Goal: Task Accomplishment & Management: Manage account settings

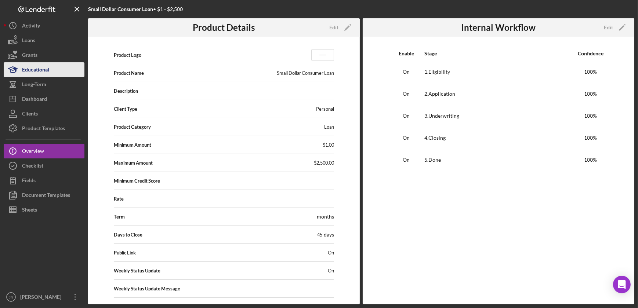
scroll to position [20, 0]
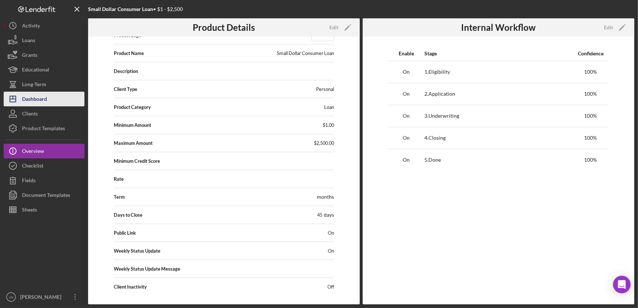
click at [35, 96] on div "Dashboard" at bounding box center [34, 100] width 25 height 17
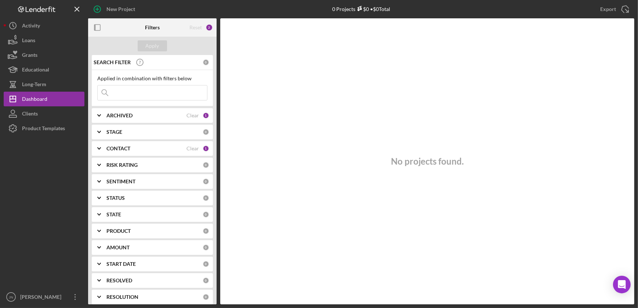
click at [161, 92] on input at bounding box center [152, 92] width 109 height 15
click at [204, 81] on div "Applied in combination with filters below" at bounding box center [152, 79] width 110 height 6
click at [158, 148] on div "CONTACT" at bounding box center [146, 149] width 80 height 6
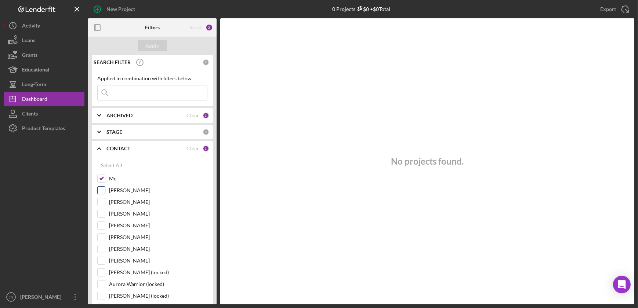
click at [99, 189] on input "[PERSON_NAME]" at bounding box center [101, 190] width 7 height 7
checkbox input "true"
click at [101, 260] on input "[PERSON_NAME]" at bounding box center [101, 260] width 7 height 7
checkbox input "true"
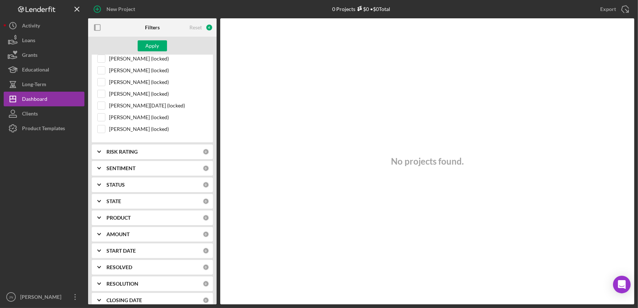
scroll to position [168, 0]
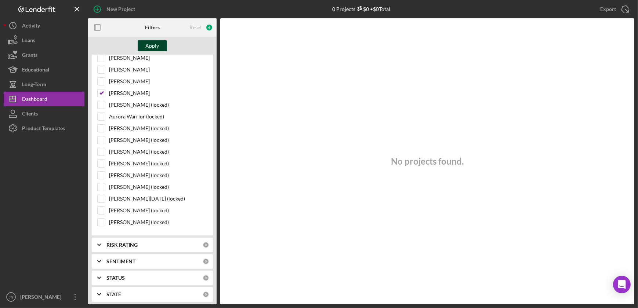
click at [153, 46] on div "Apply" at bounding box center [153, 45] width 14 height 11
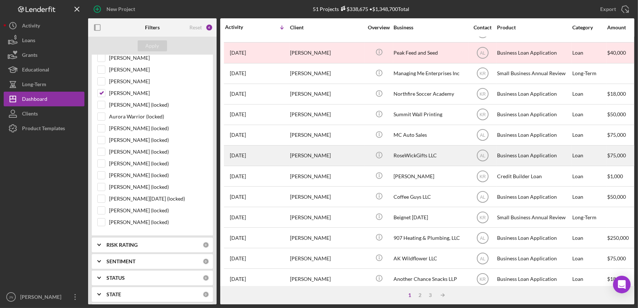
scroll to position [233, 0]
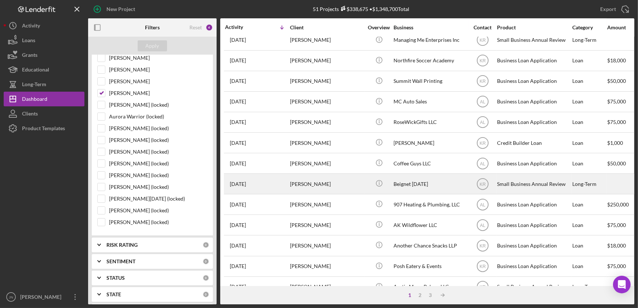
click at [298, 188] on div "[PERSON_NAME]" at bounding box center [326, 183] width 73 height 19
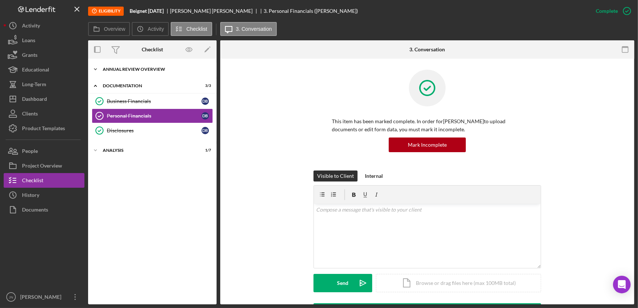
click at [141, 66] on div "Icon/Expander Annual Review Overview 1 / 1" at bounding box center [152, 69] width 128 height 15
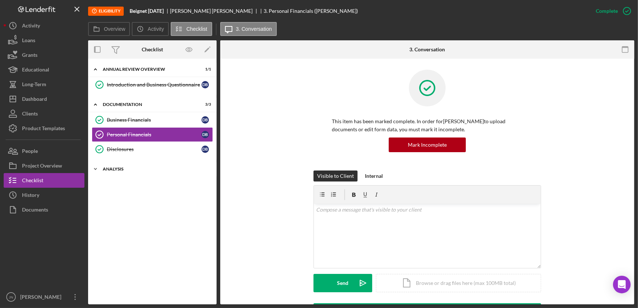
click at [114, 170] on div "Analysis" at bounding box center [155, 169] width 105 height 4
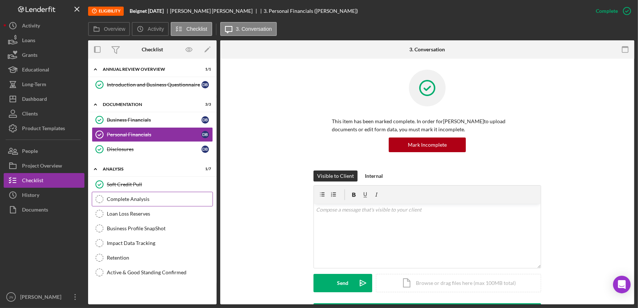
click at [127, 199] on div "Complete Analysis" at bounding box center [160, 199] width 106 height 6
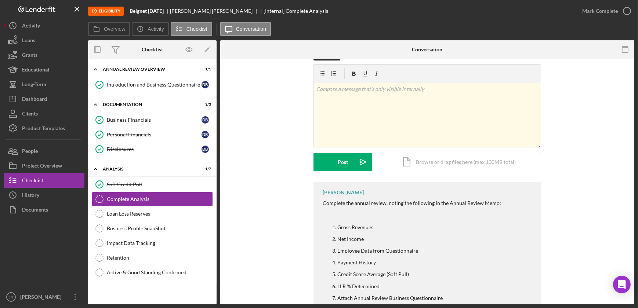
scroll to position [74, 0]
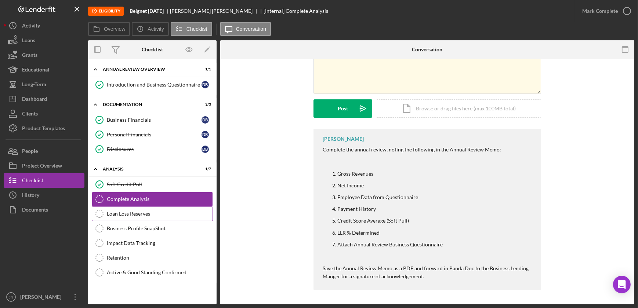
click at [140, 215] on div "Loan Loss Reserves" at bounding box center [160, 214] width 106 height 6
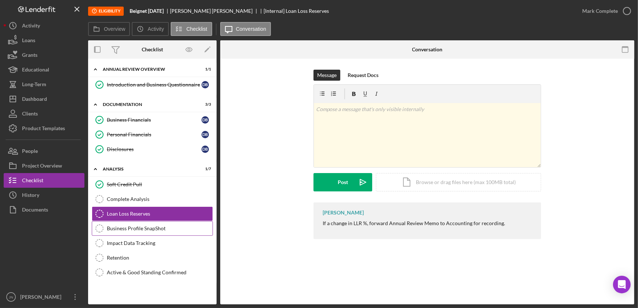
click at [142, 231] on link "Business Profile SnapShot Business Profile SnapShot" at bounding box center [152, 228] width 121 height 15
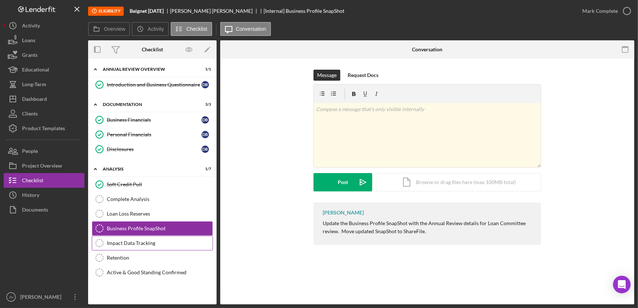
click at [126, 242] on div "Impact Data Tracking" at bounding box center [160, 243] width 106 height 6
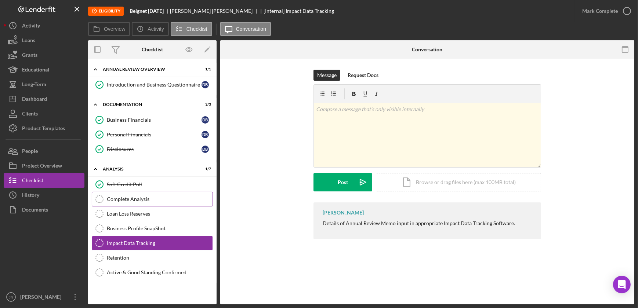
click at [135, 196] on div "Complete Analysis" at bounding box center [160, 199] width 106 height 6
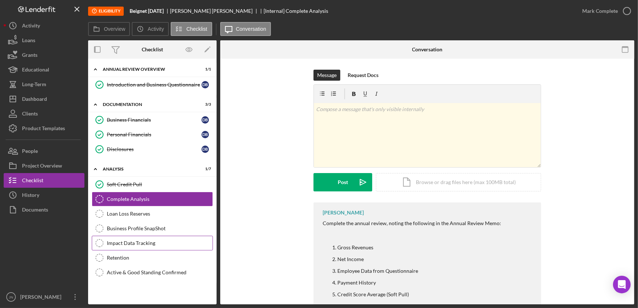
click at [128, 242] on div "Impact Data Tracking" at bounding box center [160, 243] width 106 height 6
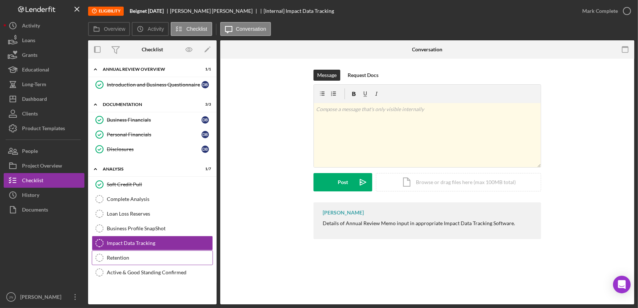
click at [118, 257] on div "Retention" at bounding box center [160, 258] width 106 height 6
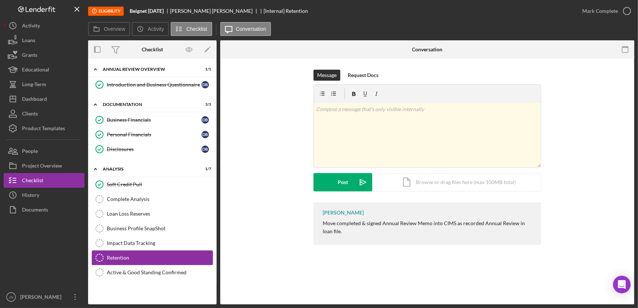
click at [127, 255] on div "Retention" at bounding box center [160, 258] width 106 height 6
click at [130, 260] on link "Retention Retention" at bounding box center [152, 258] width 121 height 15
click at [163, 273] on div "Active & Good Standing Confirmed" at bounding box center [160, 273] width 106 height 6
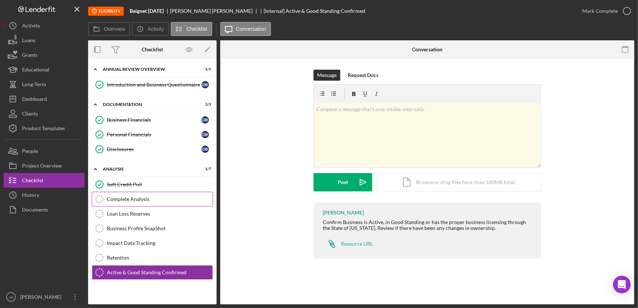
click at [136, 199] on div "Complete Analysis" at bounding box center [160, 199] width 106 height 6
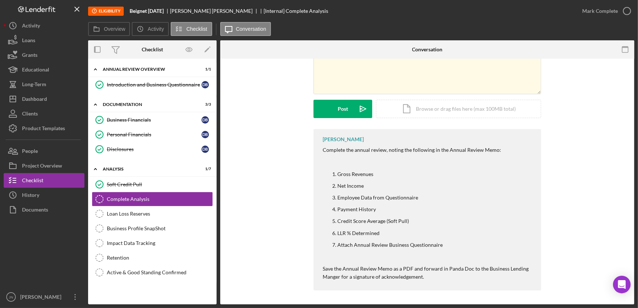
scroll to position [74, 0]
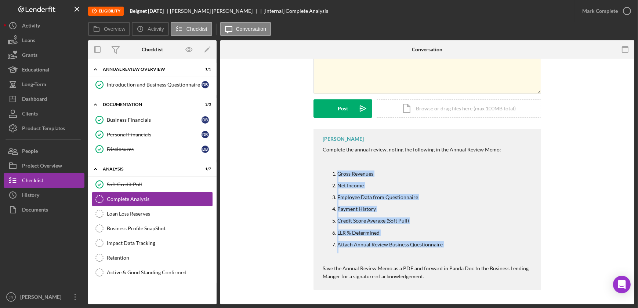
drag, startPoint x: 336, startPoint y: 174, endPoint x: 405, endPoint y: 253, distance: 105.1
click at [405, 253] on div "Complete the annual review, noting the following in the Annual Review Memo: Gro…" at bounding box center [427, 213] width 211 height 135
drag, startPoint x: 405, startPoint y: 253, endPoint x: 479, endPoint y: 233, distance: 77.3
click at [479, 233] on li "LLR % Determined" at bounding box center [435, 233] width 196 height 6
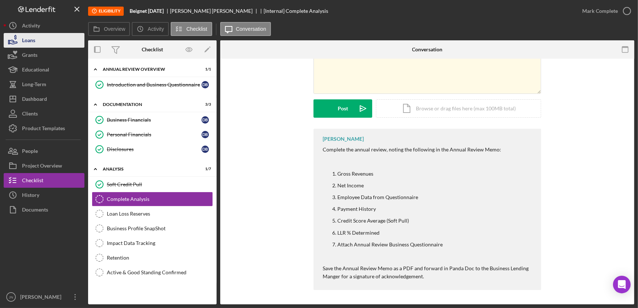
click at [32, 43] on div "Loans" at bounding box center [28, 41] width 13 height 17
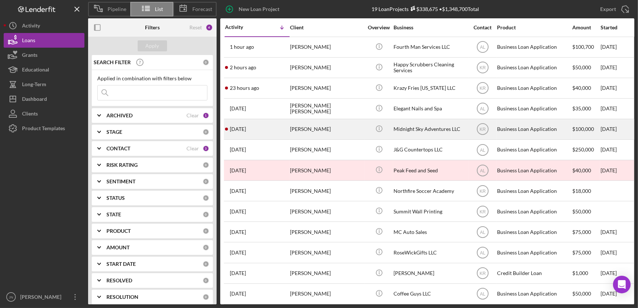
click at [308, 131] on div "[PERSON_NAME]" at bounding box center [326, 129] width 73 height 19
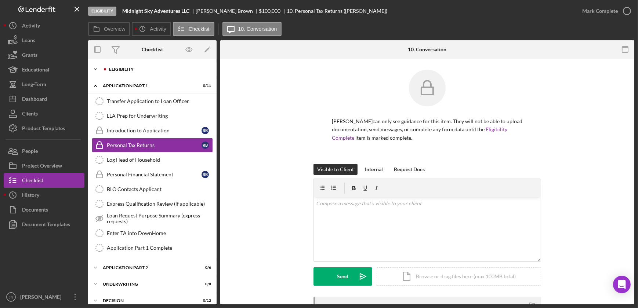
click at [136, 65] on div "Icon/Expander Eligibility 0 / 22" at bounding box center [152, 69] width 128 height 15
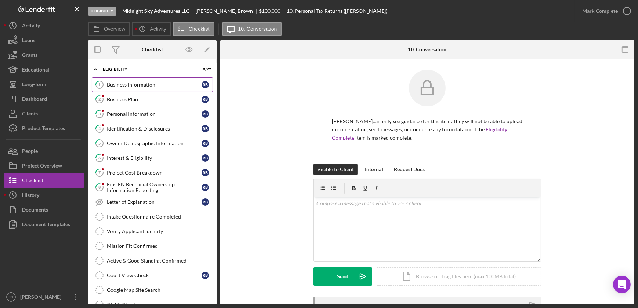
click at [137, 83] on div "Business Information" at bounding box center [154, 85] width 95 height 6
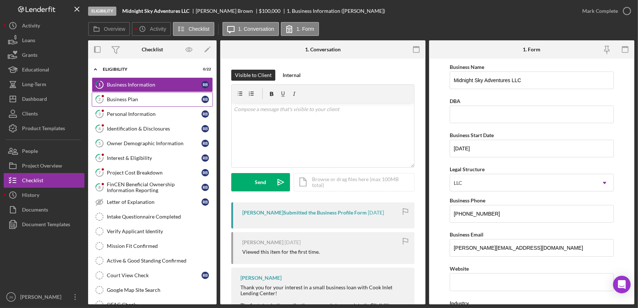
click at [144, 94] on link "2 Business Plan R B" at bounding box center [152, 99] width 121 height 15
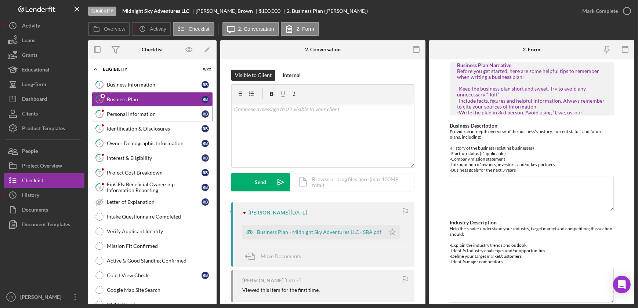
click at [145, 109] on link "3 Personal Information R B" at bounding box center [152, 114] width 121 height 15
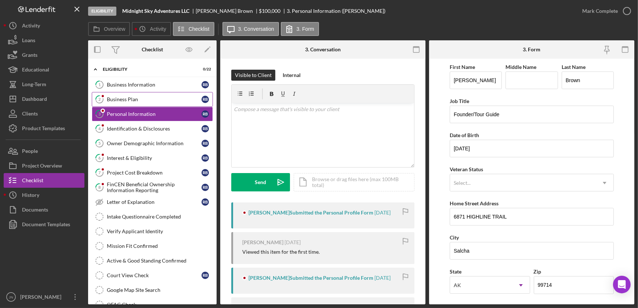
click at [150, 102] on div "Business Plan" at bounding box center [154, 99] width 95 height 6
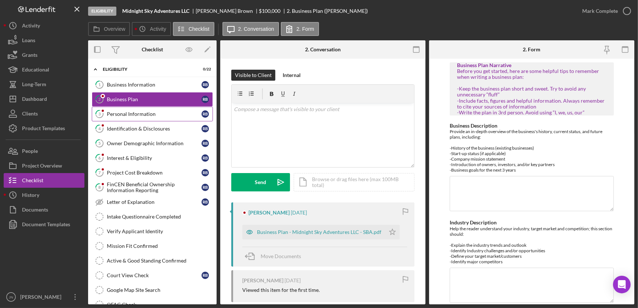
click at [150, 113] on div "Personal Information" at bounding box center [154, 114] width 95 height 6
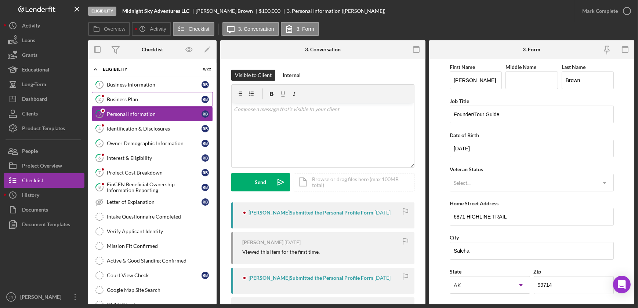
click at [151, 100] on div "Business Plan" at bounding box center [154, 99] width 95 height 6
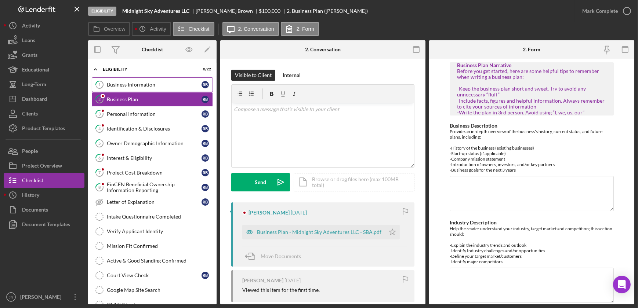
click at [148, 85] on div "Business Information" at bounding box center [154, 85] width 95 height 6
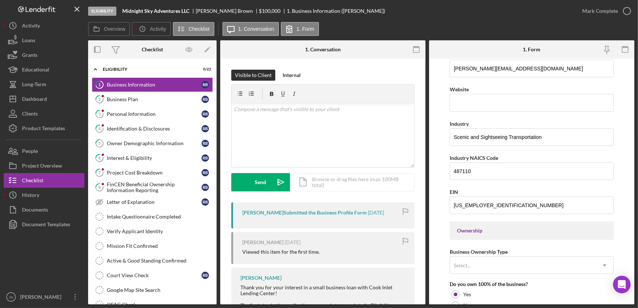
scroll to position [66, 0]
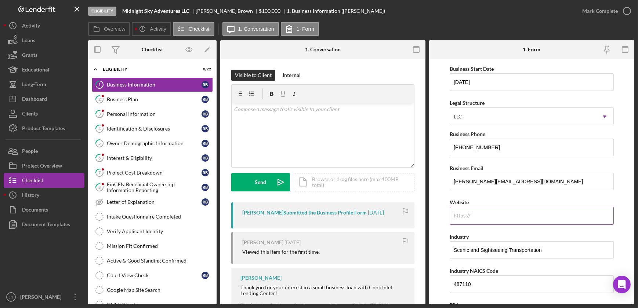
click at [482, 214] on input "Website" at bounding box center [531, 216] width 164 height 18
click at [625, 187] on form "Business Name Midnight Sky Adventures LLC DBA Business Start Date [DATE] Legal …" at bounding box center [531, 182] width 205 height 246
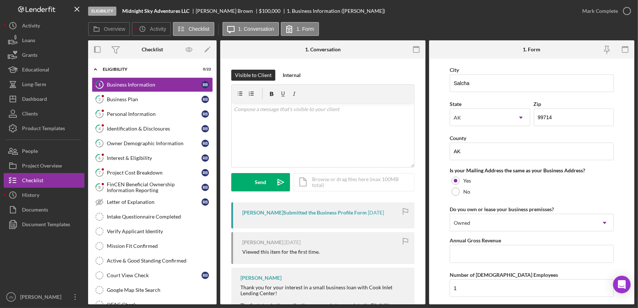
scroll to position [533, 0]
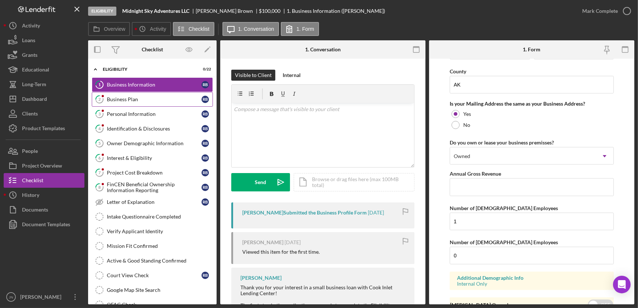
click at [137, 98] on div "Business Plan" at bounding box center [154, 99] width 95 height 6
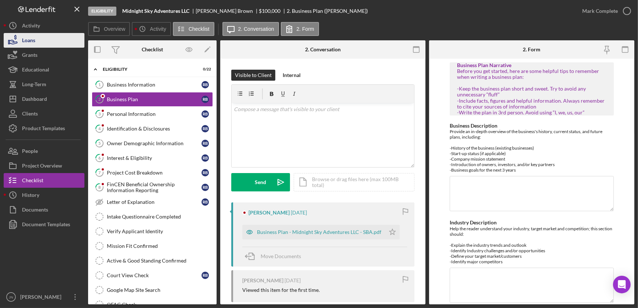
click at [54, 47] on button "Loans" at bounding box center [44, 40] width 81 height 15
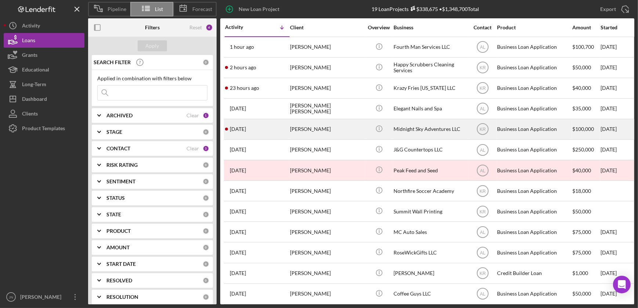
click at [266, 127] on div "[DATE] [PERSON_NAME]" at bounding box center [257, 129] width 64 height 19
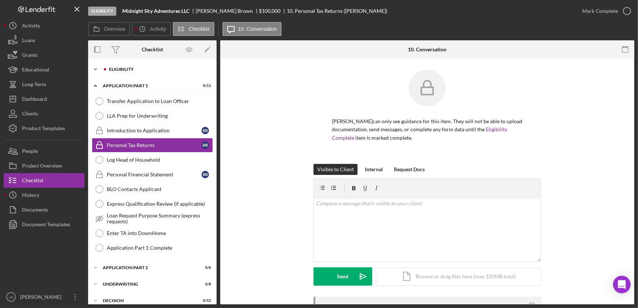
click at [166, 68] on div "Eligibility" at bounding box center [158, 69] width 98 height 4
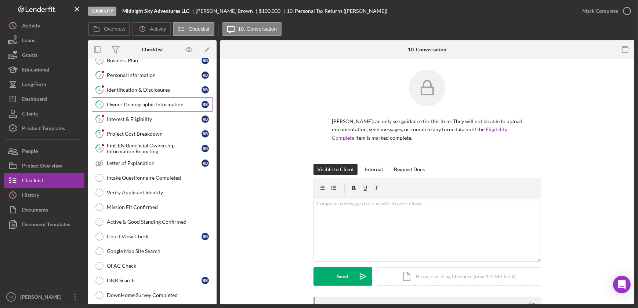
scroll to position [133, 0]
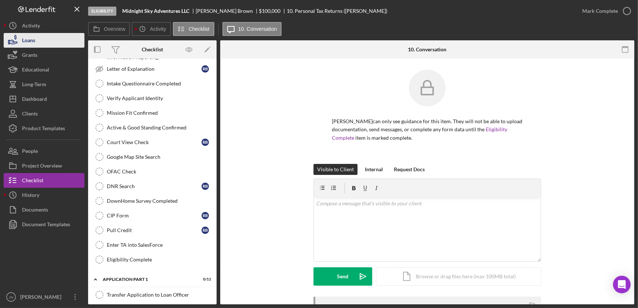
click at [57, 37] on button "Loans" at bounding box center [44, 40] width 81 height 15
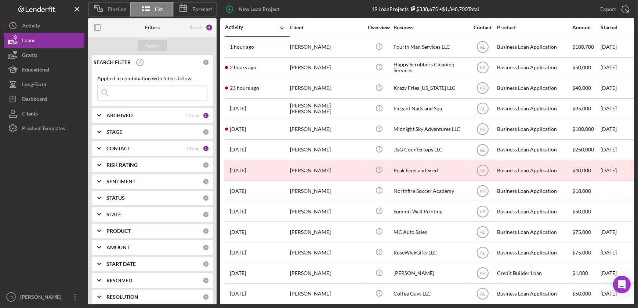
click at [342, 8] on div "New Loan Project 19 Loan Projects $338,675 • $1,348,700 Total Export Icon/Export" at bounding box center [424, 9] width 417 height 18
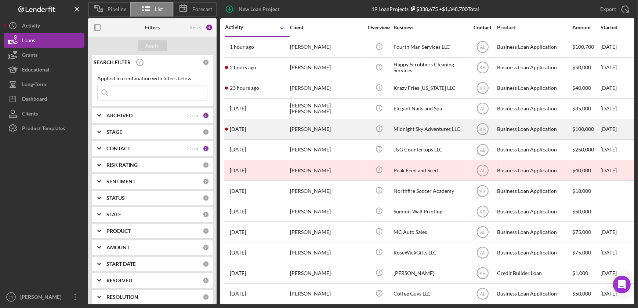
click at [302, 132] on div "[PERSON_NAME]" at bounding box center [326, 129] width 73 height 19
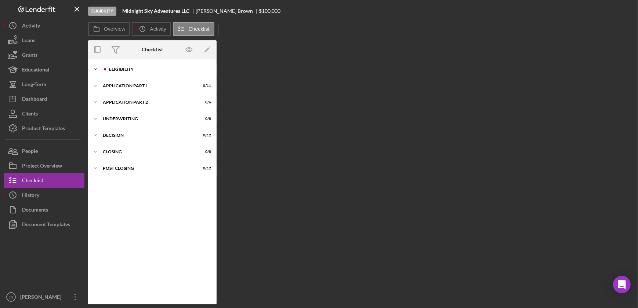
click at [131, 66] on div "Icon/Expander Eligibility 0 / 22" at bounding box center [152, 69] width 128 height 15
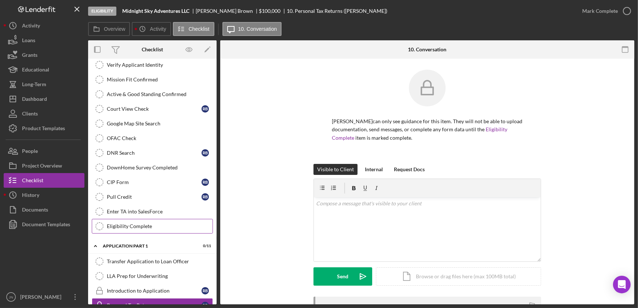
scroll to position [55, 0]
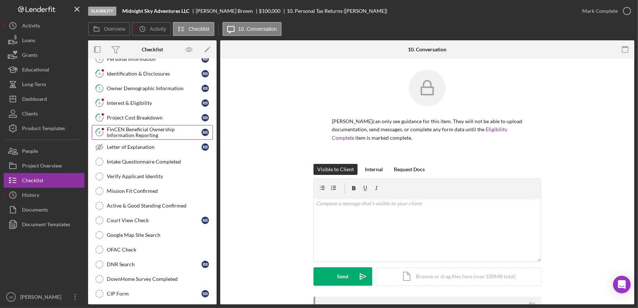
click at [133, 132] on div "FinCEN Beneficial Ownership Information Reporting" at bounding box center [154, 133] width 95 height 12
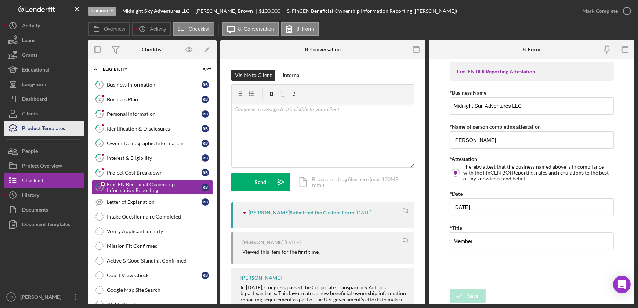
click at [52, 124] on div "Product Templates" at bounding box center [43, 129] width 43 height 17
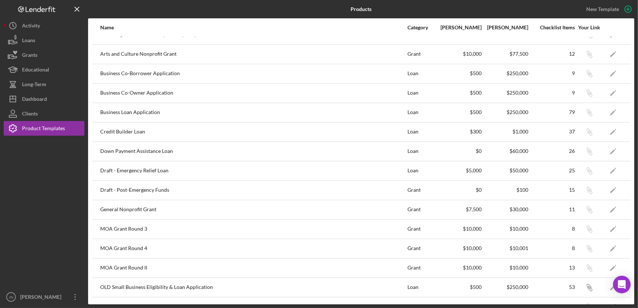
scroll to position [15, 0]
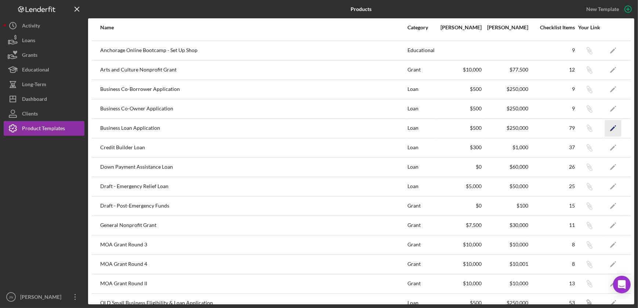
click at [610, 127] on polygon "button" at bounding box center [612, 128] width 5 height 5
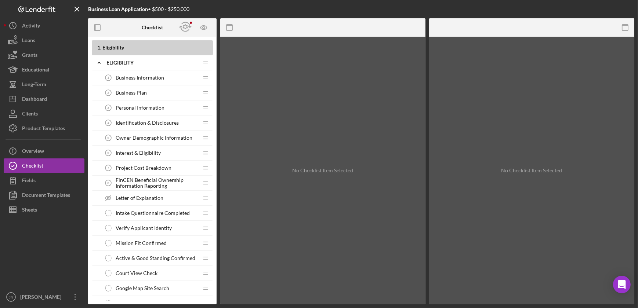
click at [157, 136] on span "Owner Demographic Information" at bounding box center [154, 138] width 77 height 6
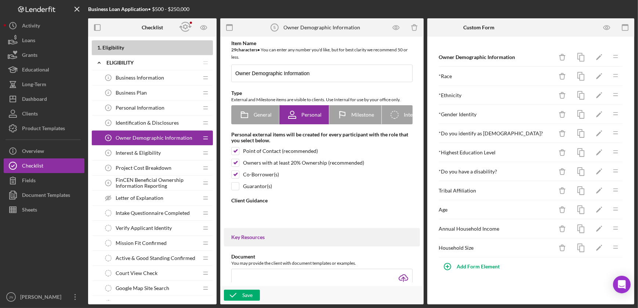
type textarea "<div> <p>As a community development lender, it is important that our programs s…"
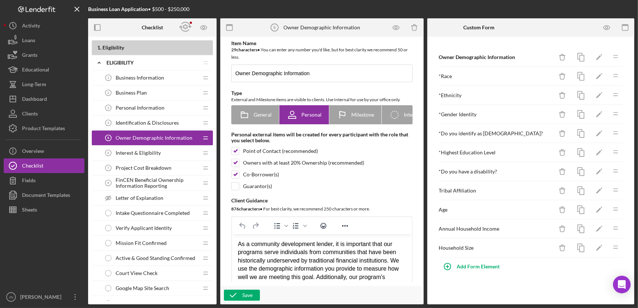
click at [135, 151] on span "Interest & Eligibility" at bounding box center [138, 153] width 45 height 6
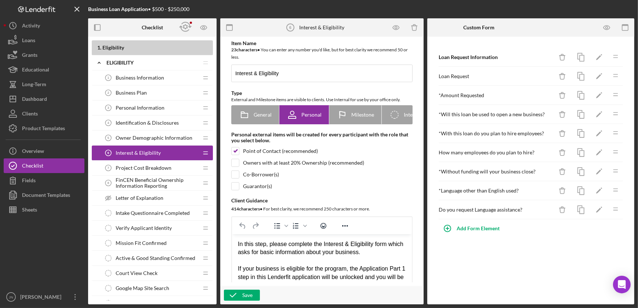
click at [156, 118] on div "Identification & Disclosures 4 Identification & Disclosures" at bounding box center [149, 123] width 97 height 15
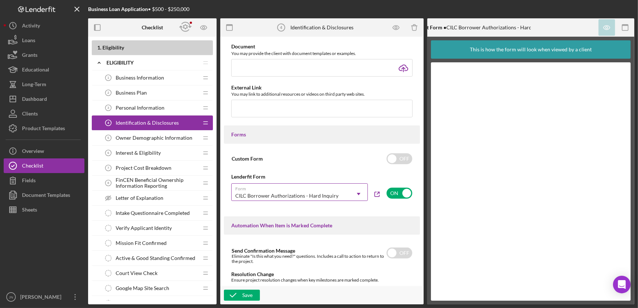
scroll to position [333, 0]
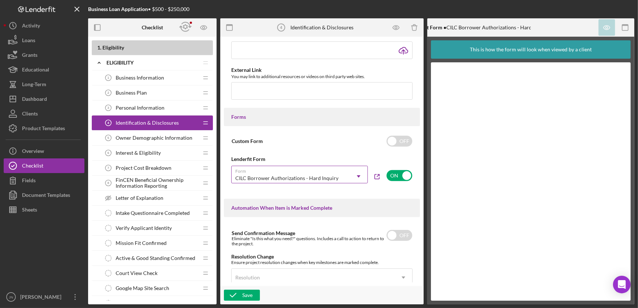
click at [356, 175] on icon "Icon/Dropdown Arrow" at bounding box center [359, 177] width 18 height 18
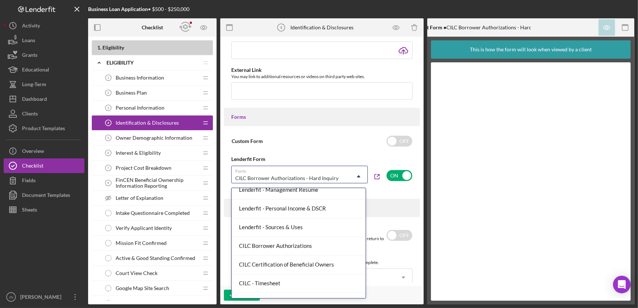
scroll to position [200, 0]
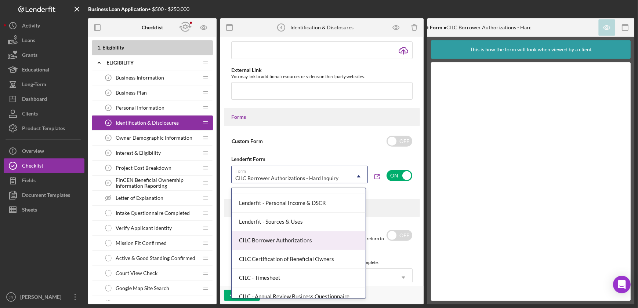
click at [316, 238] on div "CILC Borrower Authorizations" at bounding box center [298, 240] width 134 height 19
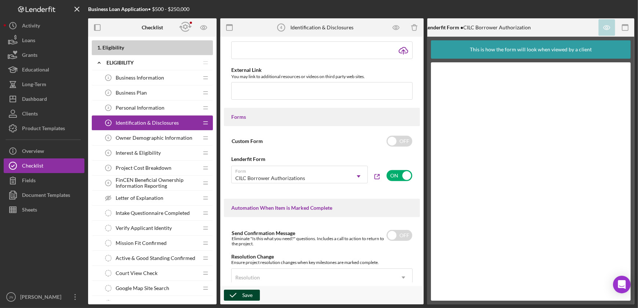
click at [247, 291] on div "Save" at bounding box center [247, 295] width 10 height 11
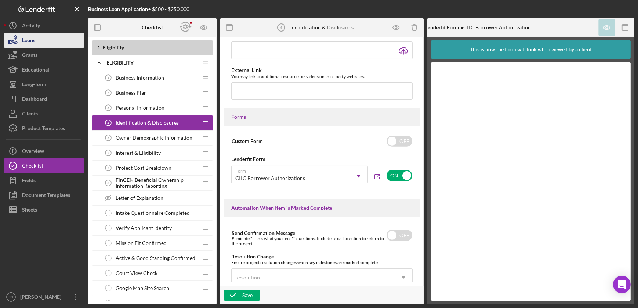
click at [46, 41] on button "Loans" at bounding box center [44, 40] width 81 height 15
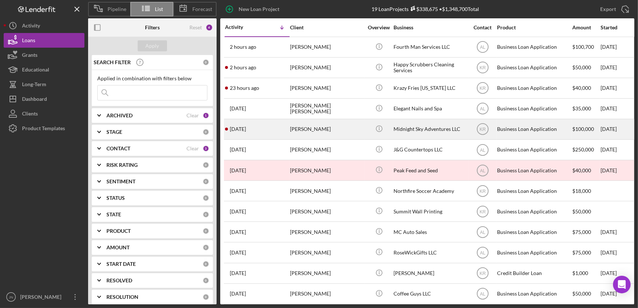
click at [290, 127] on div "[PERSON_NAME]" at bounding box center [326, 129] width 73 height 19
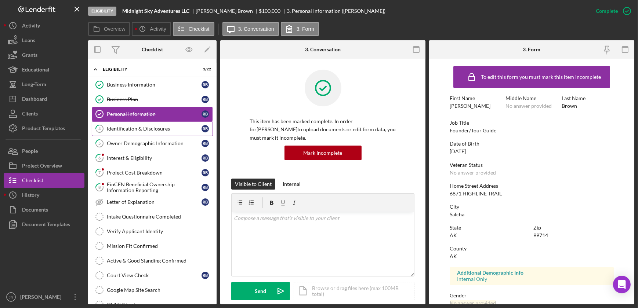
click at [146, 128] on div "Identification & Disclosures" at bounding box center [154, 129] width 95 height 6
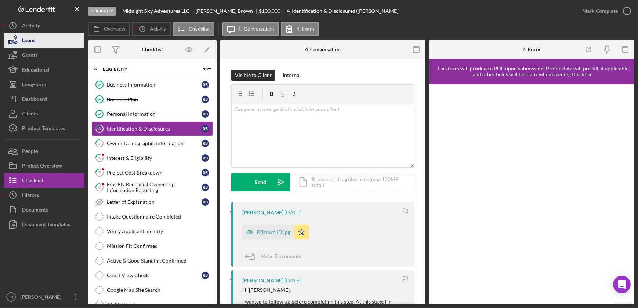
click at [22, 41] on div "Loans" at bounding box center [28, 41] width 13 height 17
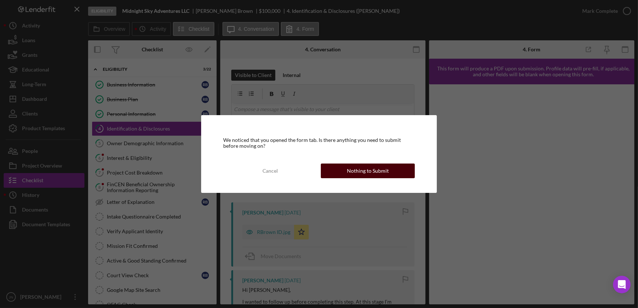
click at [368, 169] on div "Nothing to Submit" at bounding box center [368, 171] width 42 height 15
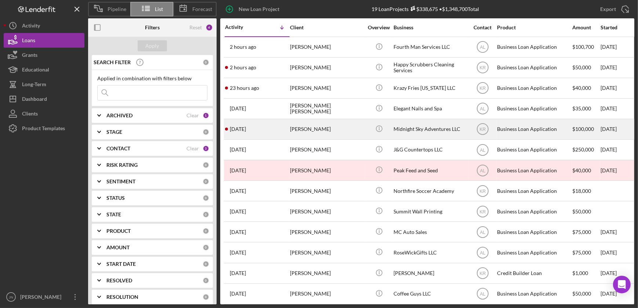
click at [300, 127] on div "[PERSON_NAME]" at bounding box center [326, 129] width 73 height 19
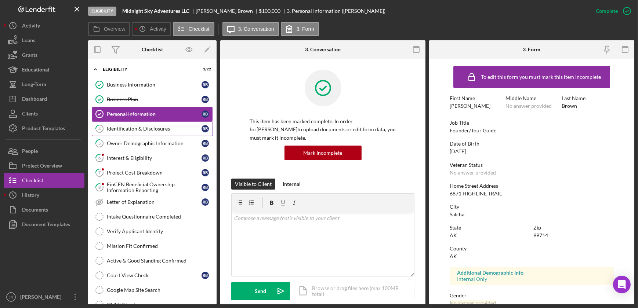
click at [140, 126] on div "Identification & Disclosures" at bounding box center [154, 129] width 95 height 6
